Goal: Transaction & Acquisition: Purchase product/service

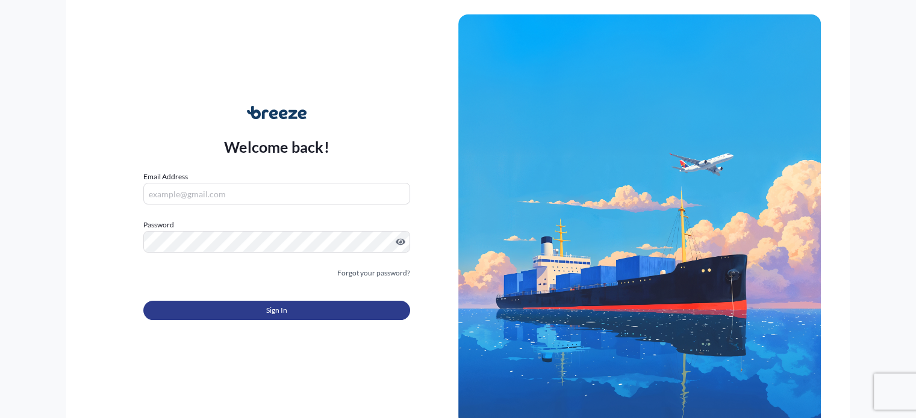
type input "[PERSON_NAME][EMAIL_ADDRESS][PERSON_NAME][DOMAIN_NAME]"
click at [259, 303] on button "Sign In" at bounding box center [276, 310] width 266 height 19
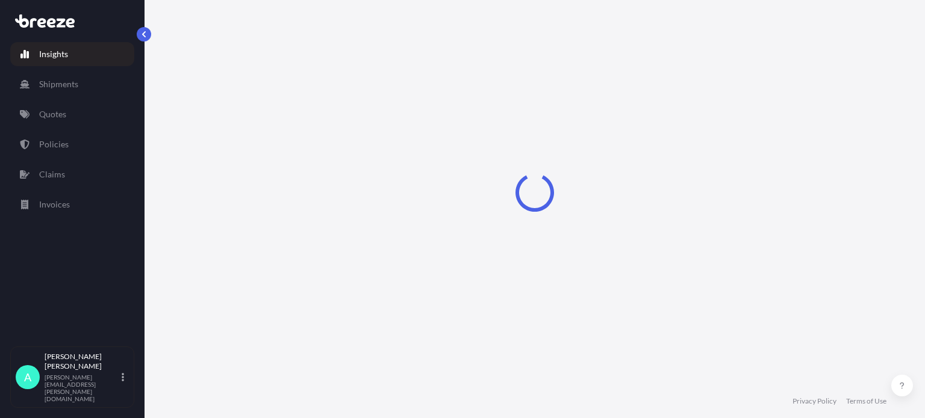
select select "2025"
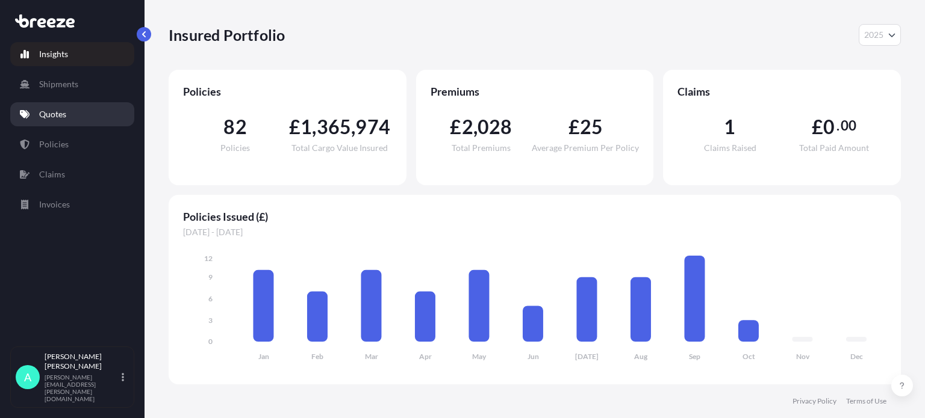
click at [65, 117] on p "Quotes" at bounding box center [52, 114] width 27 height 12
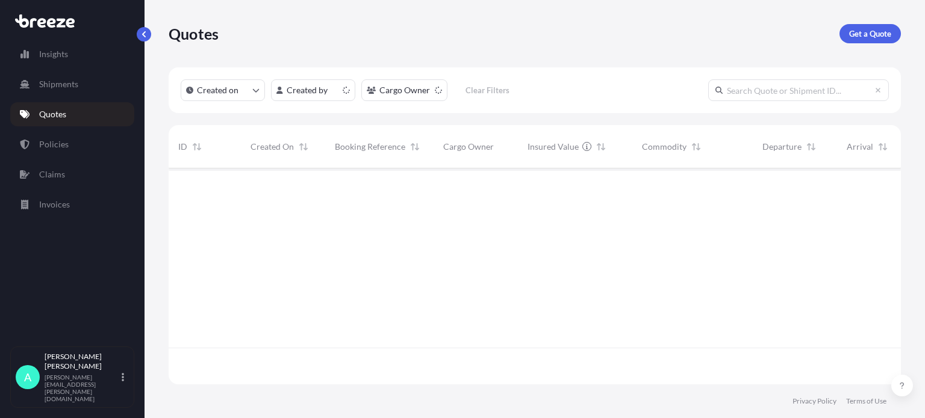
scroll to position [214, 722]
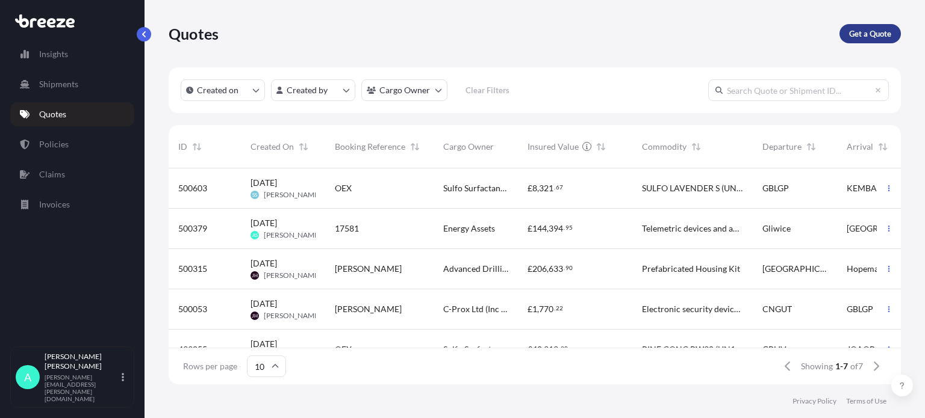
click at [857, 28] on p "Get a Quote" at bounding box center [870, 34] width 42 height 12
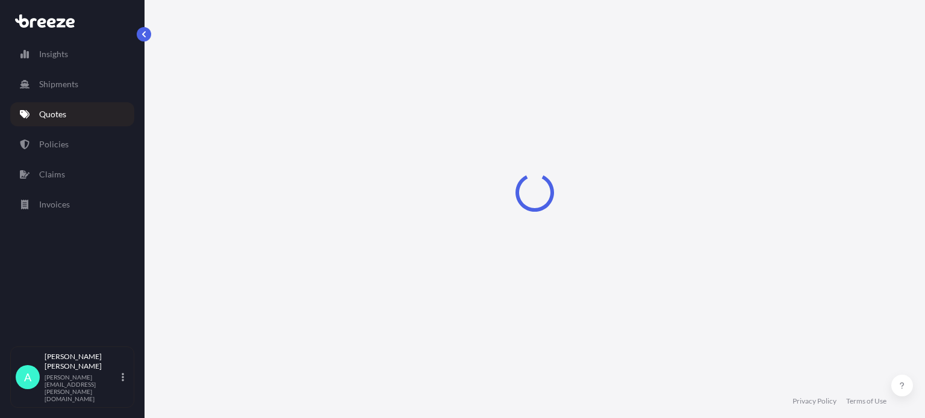
select select "Sea"
select select "1"
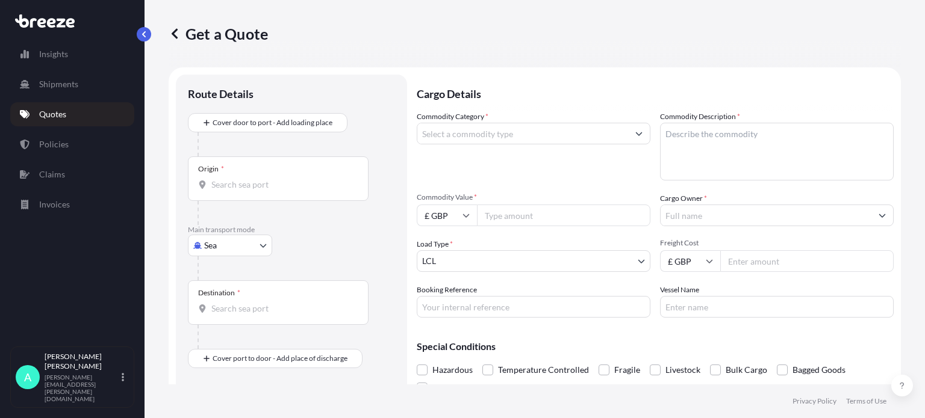
scroll to position [19, 0]
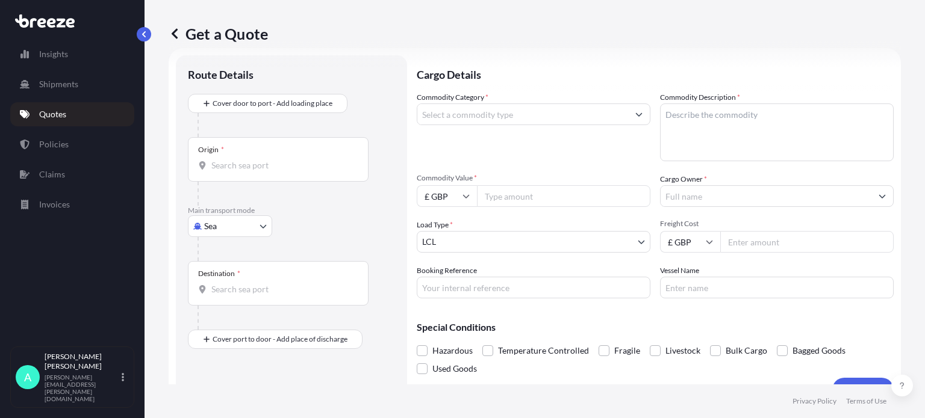
click at [232, 232] on body "Insights Shipments Quotes Policies Claims Invoices A [PERSON_NAME] [PERSON_NAME…" at bounding box center [462, 209] width 925 height 418
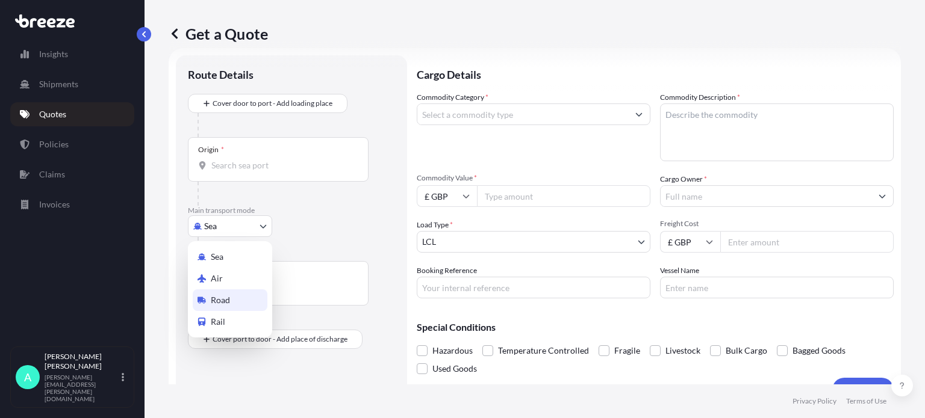
click at [214, 299] on span "Road" at bounding box center [220, 300] width 19 height 12
select select "Road"
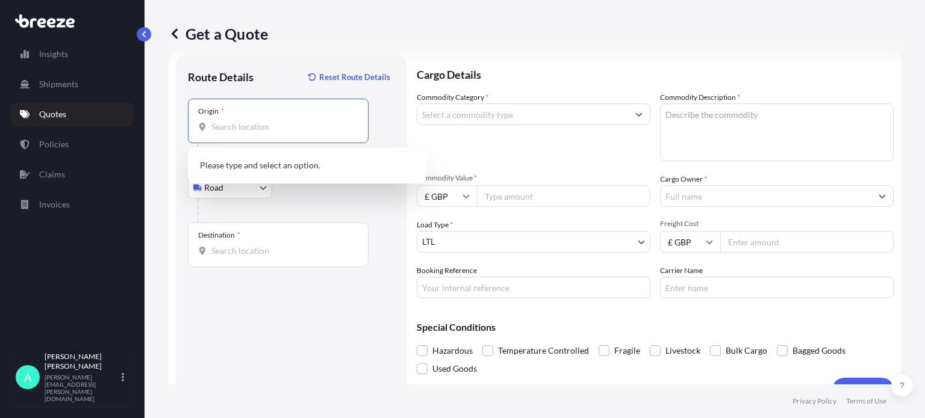
click at [250, 129] on input "Origin *" at bounding box center [282, 127] width 142 height 12
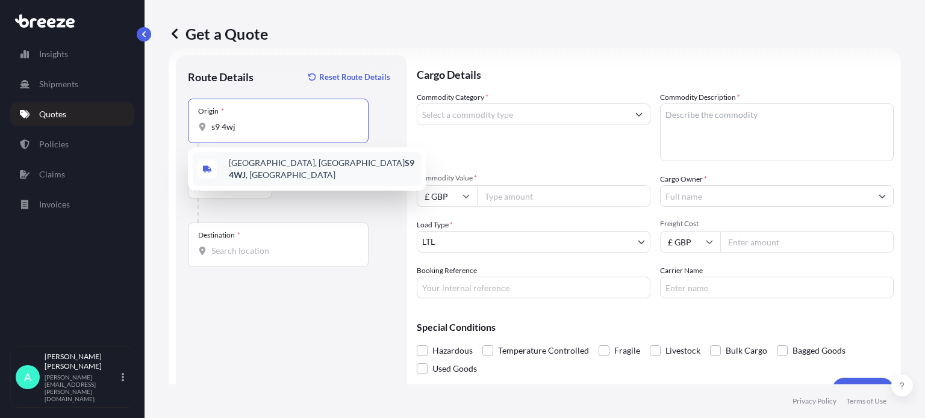
click at [286, 168] on span "[STREET_ADDRESS]" at bounding box center [323, 169] width 188 height 24
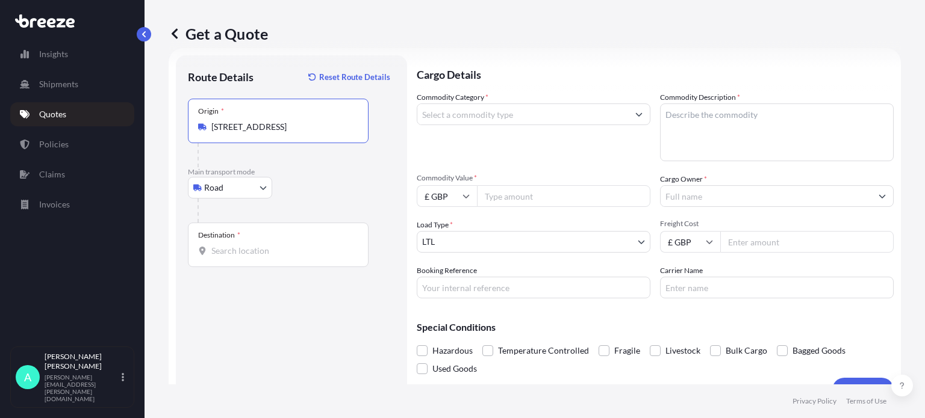
type input "[STREET_ADDRESS]"
click at [256, 251] on input "Destination *" at bounding box center [282, 251] width 142 height 12
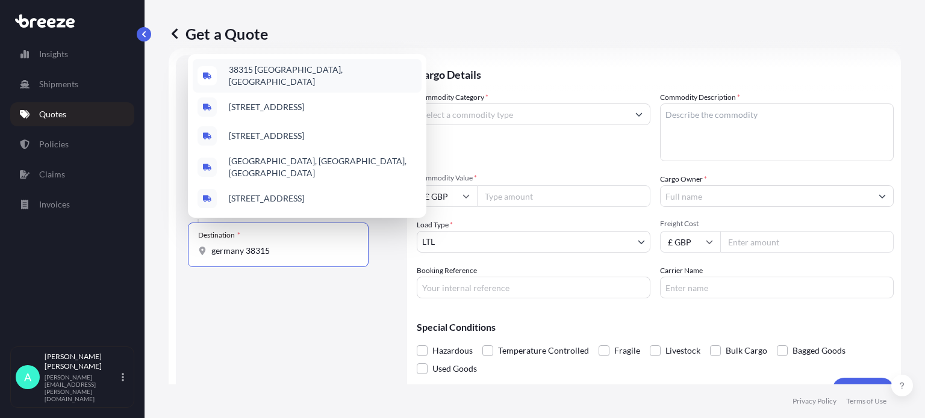
click at [303, 71] on span "38315 [GEOGRAPHIC_DATA], [GEOGRAPHIC_DATA]" at bounding box center [323, 76] width 188 height 24
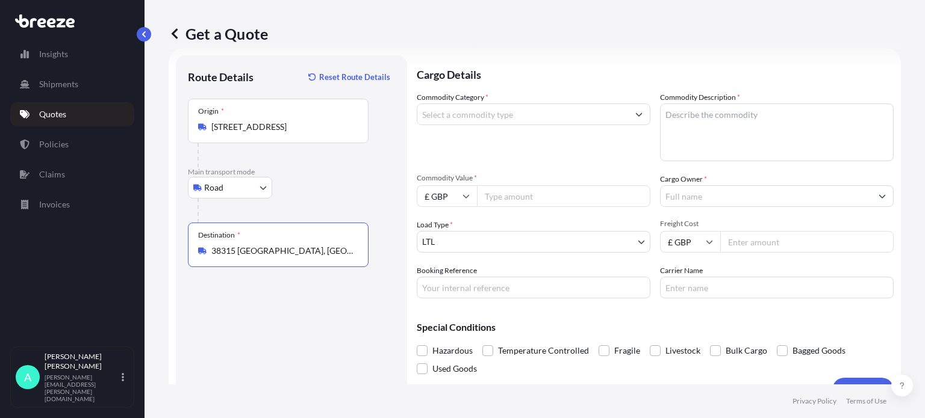
type input "38315 [GEOGRAPHIC_DATA], [GEOGRAPHIC_DATA]"
click at [485, 116] on input "Commodity Category *" at bounding box center [522, 115] width 211 height 22
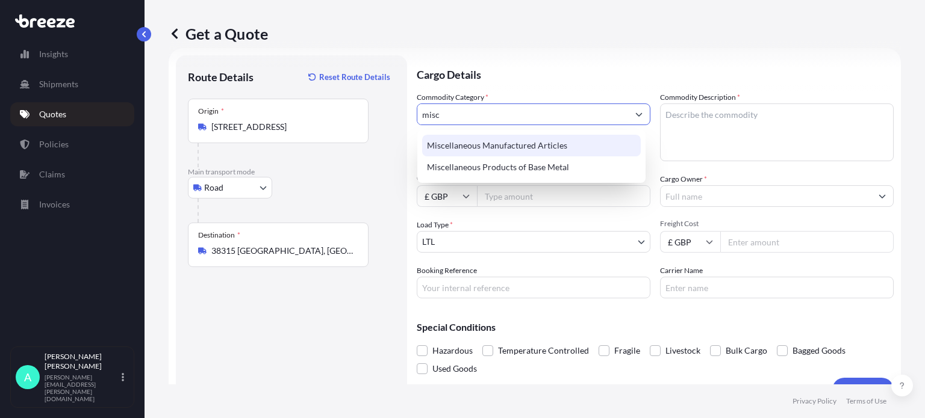
click at [548, 147] on div "Miscellaneous Manufactured Articles" at bounding box center [531, 146] width 219 height 22
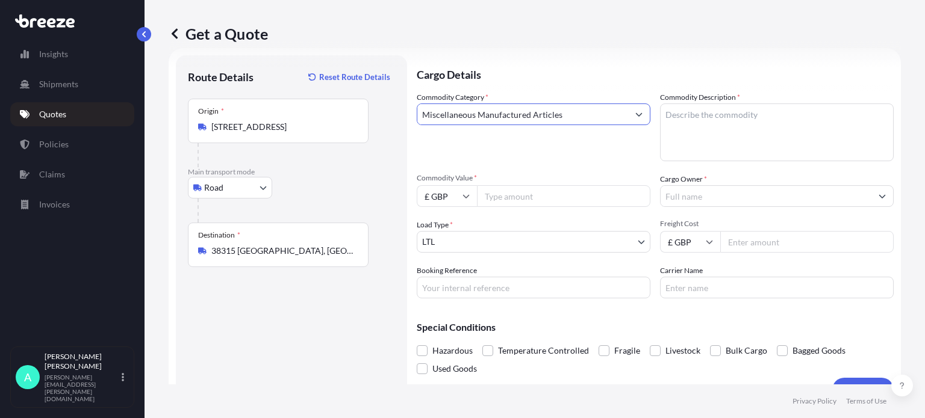
type input "Miscellaneous Manufactured Articles"
click at [691, 113] on textarea "Commodity Description *" at bounding box center [777, 133] width 234 height 58
type textarea "Picture frames and envelopes"
click at [525, 198] on input "Commodity Value *" at bounding box center [563, 196] width 173 height 22
type input "27169.60"
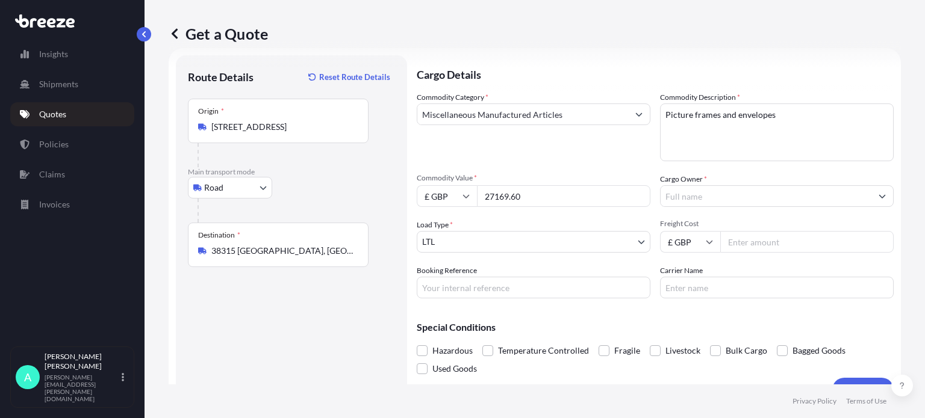
click at [727, 192] on input "Cargo Owner *" at bounding box center [765, 196] width 211 height 22
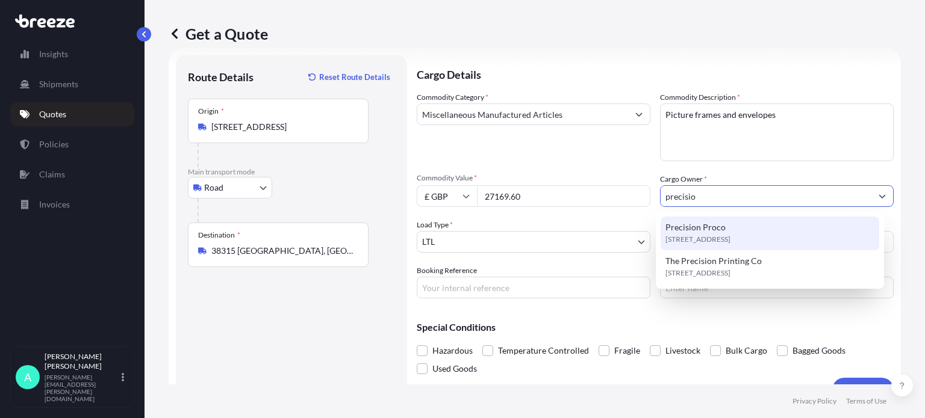
click at [715, 233] on span "Precision Proco" at bounding box center [695, 228] width 60 height 12
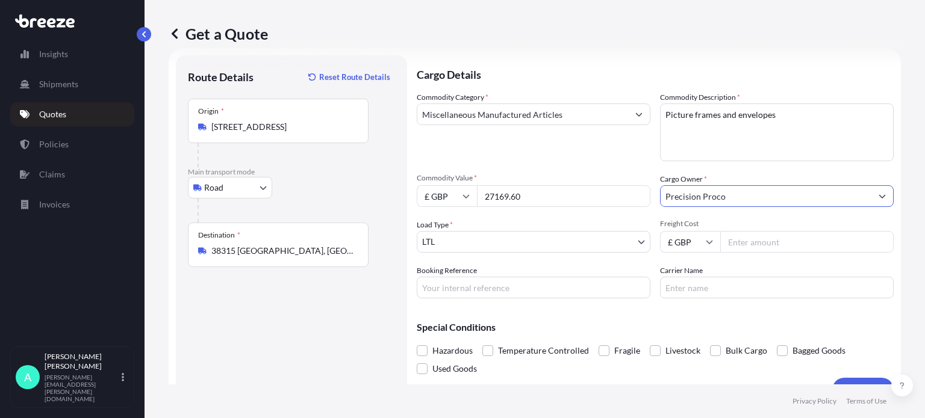
type input "Precision Proco"
click at [472, 288] on input "Booking Reference" at bounding box center [534, 288] width 234 height 22
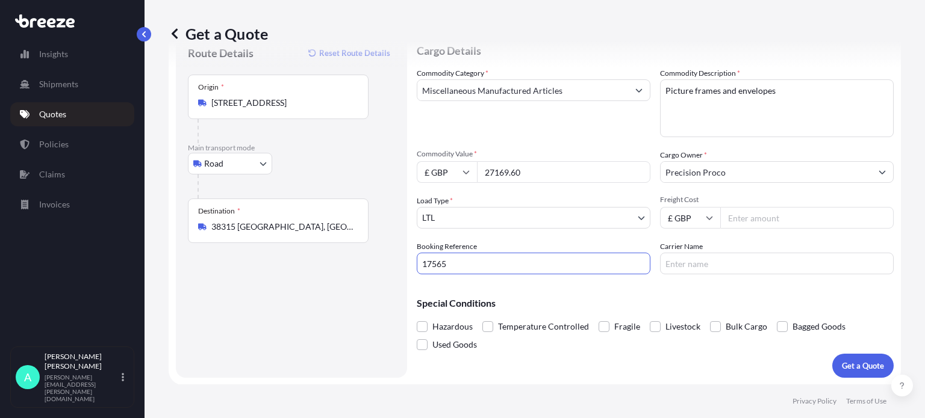
type input "17565"
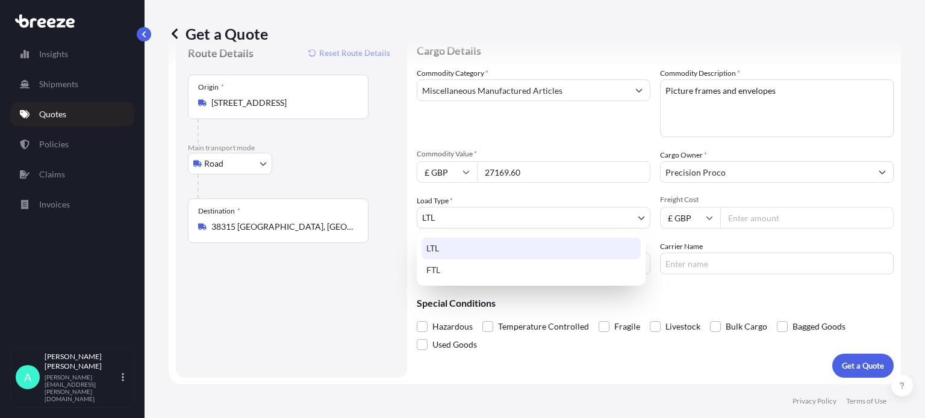
click at [491, 214] on body "2 options available. Insights Shipments Quotes Policies Claims Invoices A [PERS…" at bounding box center [462, 209] width 925 height 418
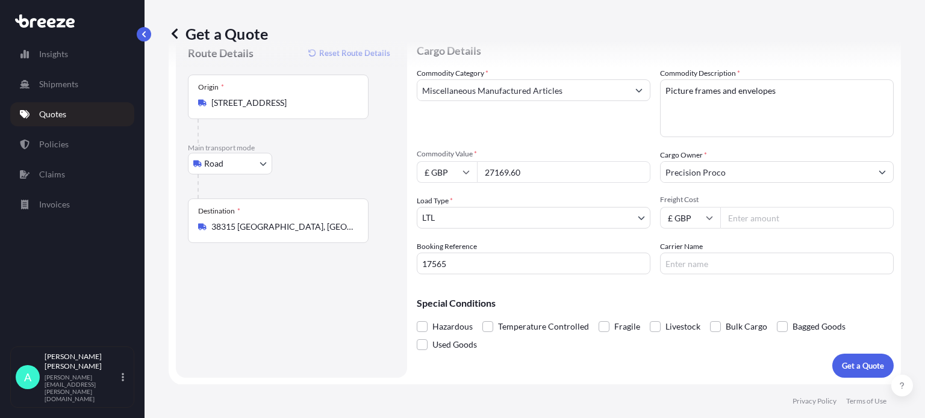
click at [732, 215] on input "Freight Cost" at bounding box center [806, 218] width 173 height 22
type input "1995.00"
click at [860, 373] on button "Get a Quote" at bounding box center [862, 366] width 61 height 24
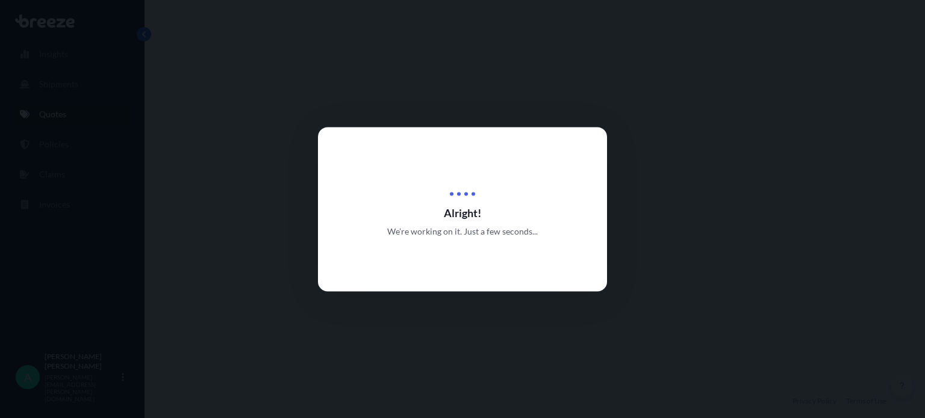
select select "Road"
select select "1"
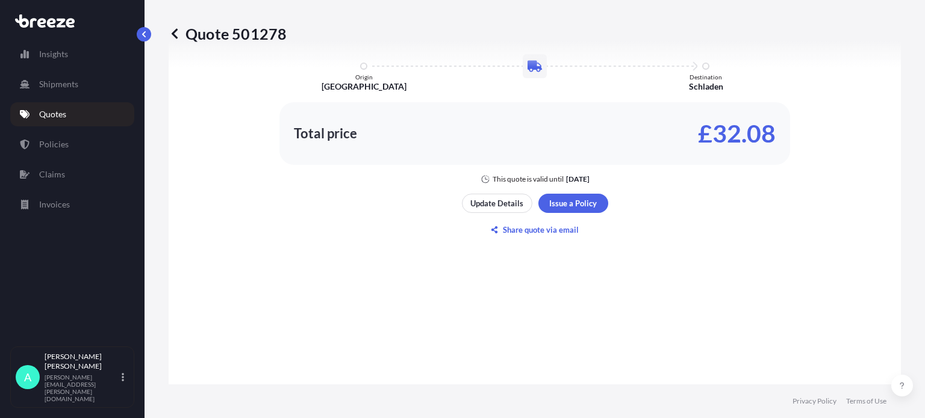
scroll to position [681, 0]
